Goal: Information Seeking & Learning: Find specific fact

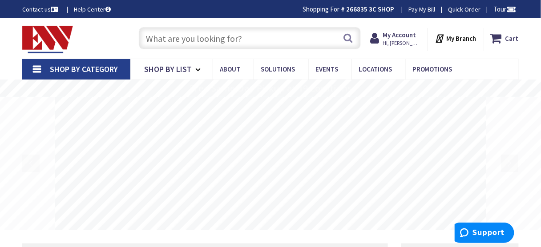
click at [182, 40] on input "text" at bounding box center [250, 38] width 222 height 22
paste input "Flexible electrical connection Type A shall be [PERSON_NAME] ([GEOGRAPHIC_DATA]…"
type input "Flexible electrical connection Type A shall be [PERSON_NAME] ([GEOGRAPHIC_DATA]…"
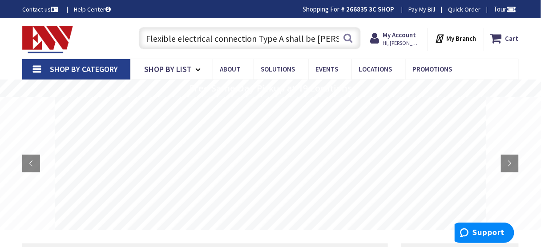
scroll to position [0, 217]
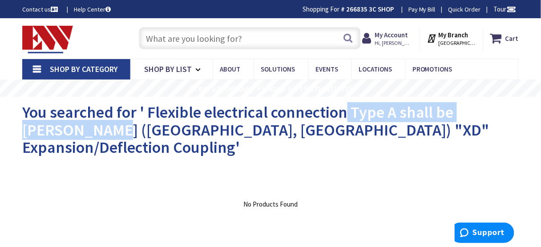
drag, startPoint x: 346, startPoint y: 110, endPoint x: 62, endPoint y: 132, distance: 284.3
click at [62, 132] on span "You searched for ' Flexible electrical connection Type A shall be Crouse-Hinds …" at bounding box center [256, 129] width 468 height 55
copy span "Type A shall be Crouse-Hinds"
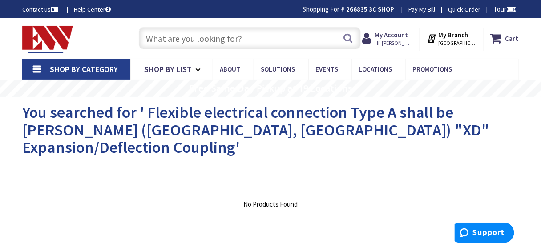
click at [231, 37] on input "text" at bounding box center [250, 38] width 222 height 22
paste input "Type A shall be Crouse-Hinds"
type input "Type A shall be Crouse-Hinds"
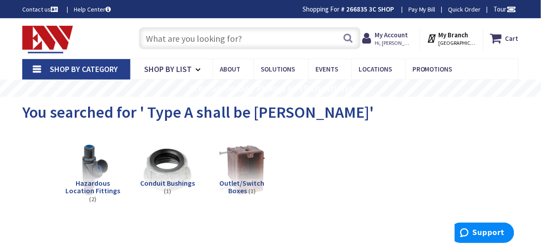
drag, startPoint x: 347, startPoint y: 182, endPoint x: 339, endPoint y: 182, distance: 8.5
click at [347, 182] on div "Hazardous Location Fittings (2) Conduit Bushings (1) Outlet/Switch Boxes (1)" at bounding box center [270, 172] width 465 height 85
click at [216, 36] on input "text" at bounding box center [250, 38] width 222 height 22
paste input "Type HN isolators"
type input "Type HN isolators"
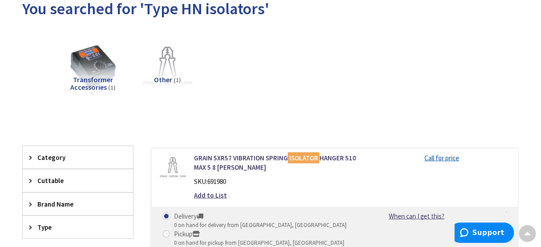
scroll to position [71, 0]
